Goal: Use online tool/utility

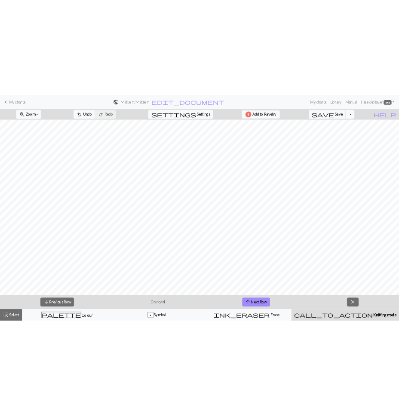
scroll to position [687, 592]
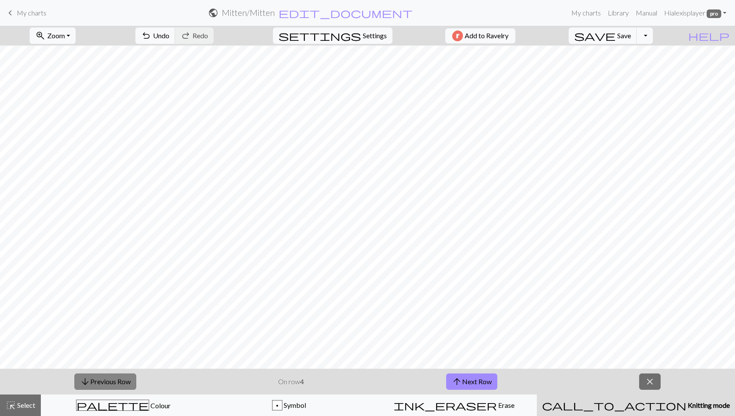
click at [104, 379] on button "arrow_downward Previous Row" at bounding box center [105, 382] width 62 height 16
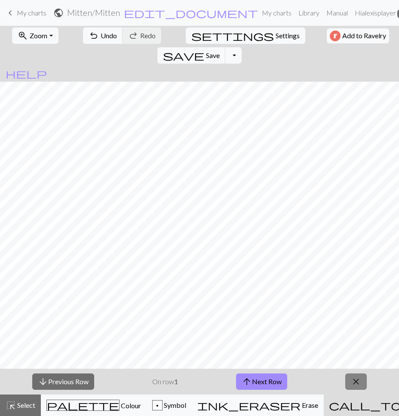
click at [358, 380] on span "close" at bounding box center [356, 382] width 10 height 12
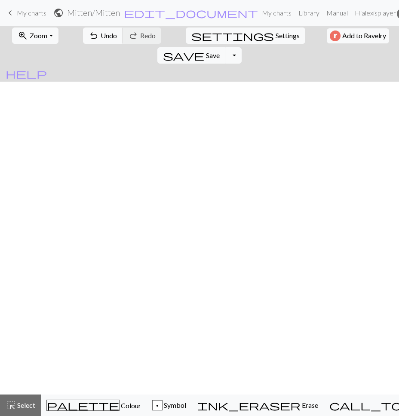
scroll to position [661, 928]
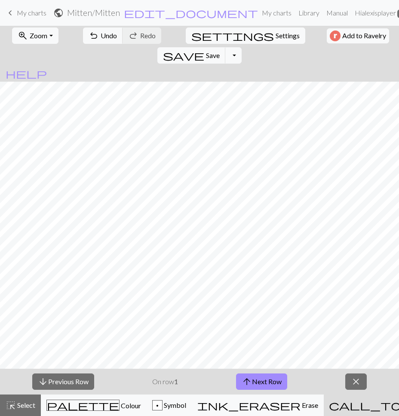
scroll to position [687, 928]
click at [358, 388] on button "close" at bounding box center [356, 382] width 22 height 16
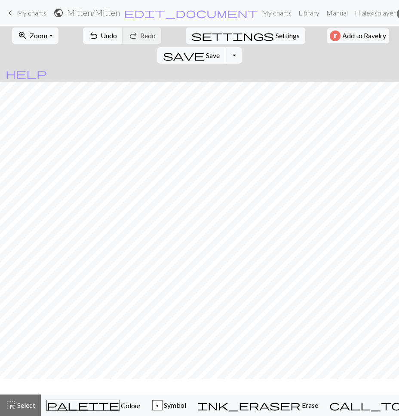
scroll to position [661, 928]
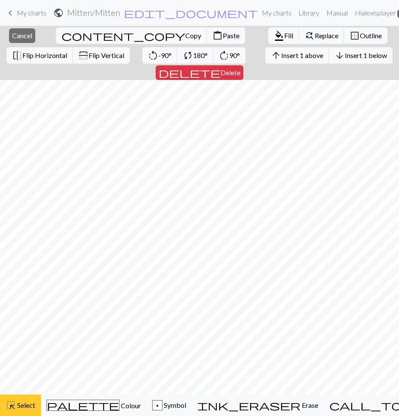
click at [12, 407] on span "highlight_alt" at bounding box center [11, 405] width 10 height 12
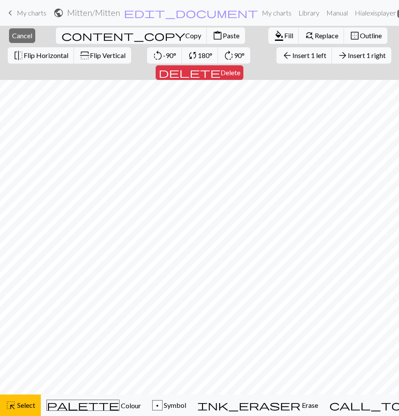
click at [348, 57] on span "Insert 1 right" at bounding box center [367, 55] width 38 height 8
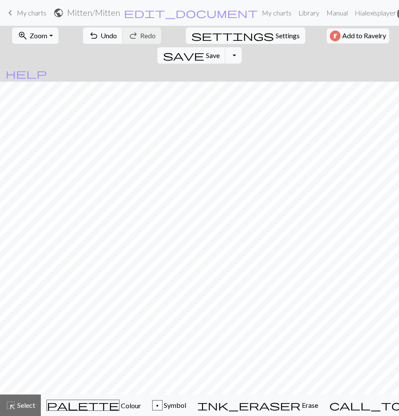
scroll to position [661, 941]
click at [336, 402] on span "call_to_action" at bounding box center [401, 405] width 144 height 12
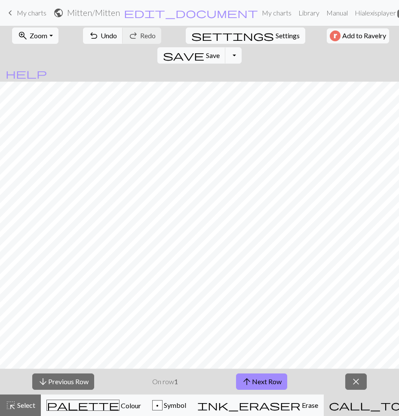
scroll to position [687, 941]
click at [257, 381] on button "arrow_upward Next Row" at bounding box center [261, 382] width 51 height 16
click at [270, 384] on button "arrow_upward Next Row" at bounding box center [261, 382] width 51 height 16
click at [270, 382] on button "arrow_upward Next Row" at bounding box center [261, 382] width 51 height 16
click at [263, 384] on button "arrow_upward Next Row" at bounding box center [261, 382] width 51 height 16
